Goal: Transaction & Acquisition: Purchase product/service

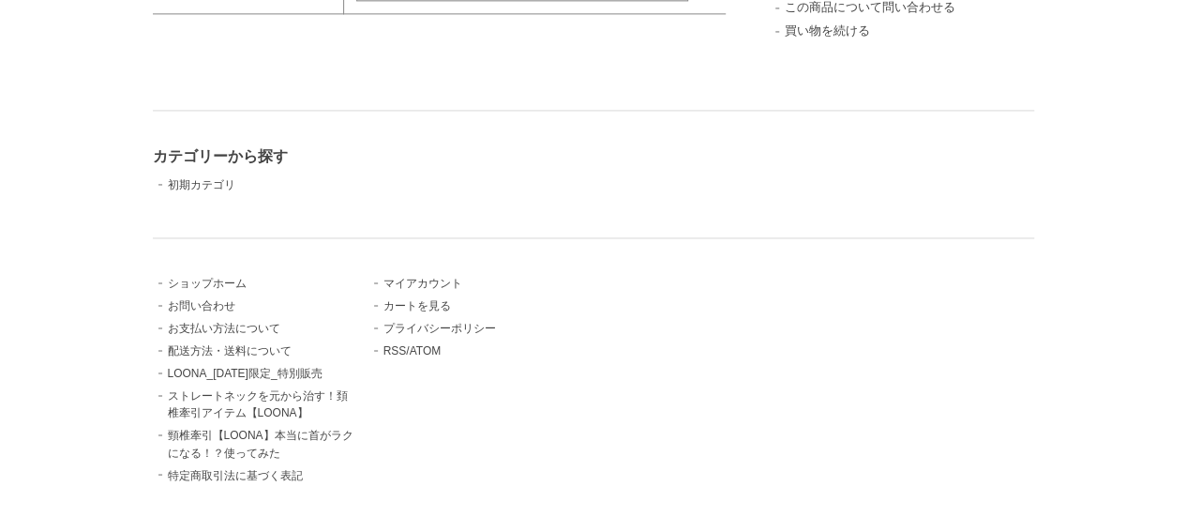
scroll to position [1379, 0]
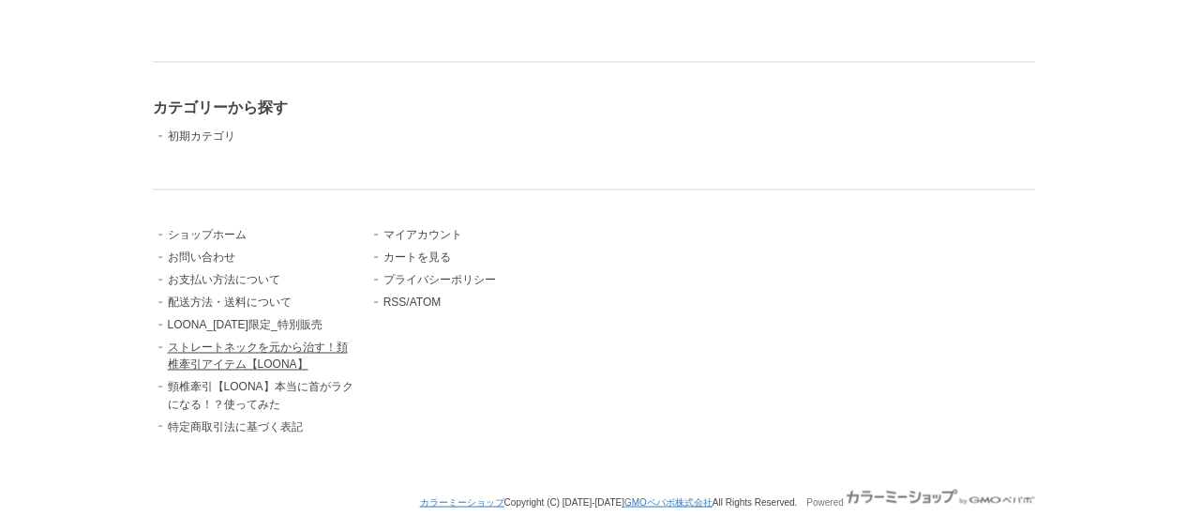
click at [238, 344] on link "ストレートネックを元から治す！頚椎牽引アイテム【LOONA】" at bounding box center [258, 355] width 180 height 30
